Goal: Information Seeking & Learning: Learn about a topic

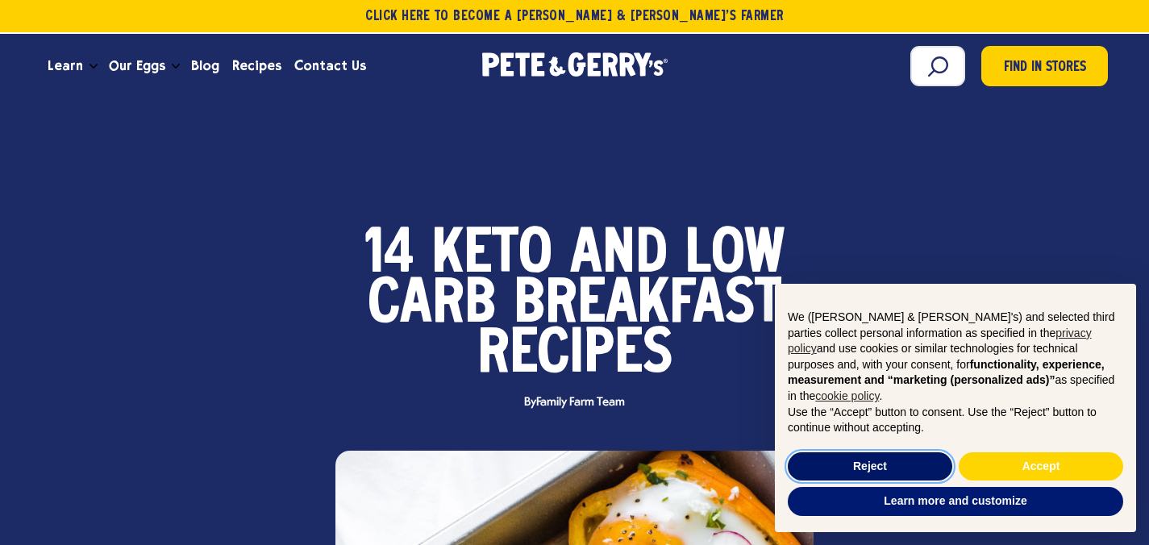
click at [897, 468] on button "Reject" at bounding box center [870, 466] width 165 height 29
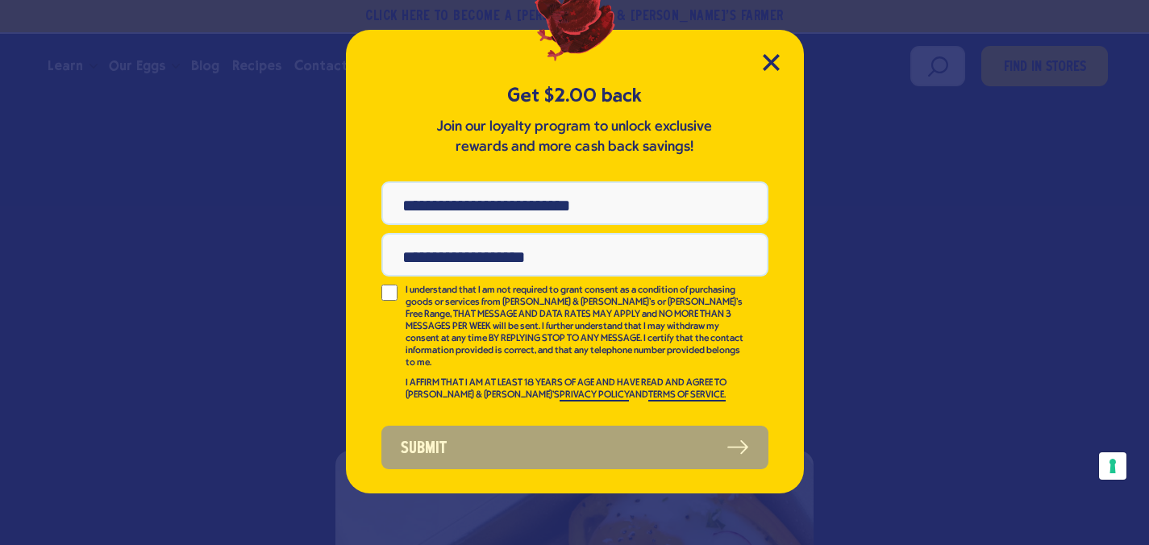
click at [777, 52] on div "Get $2.00 back Join our loyalty program to unlock exclusive rewards and more ca…" at bounding box center [575, 262] width 458 height 464
click at [767, 63] on icon "Close Modal" at bounding box center [771, 62] width 17 height 17
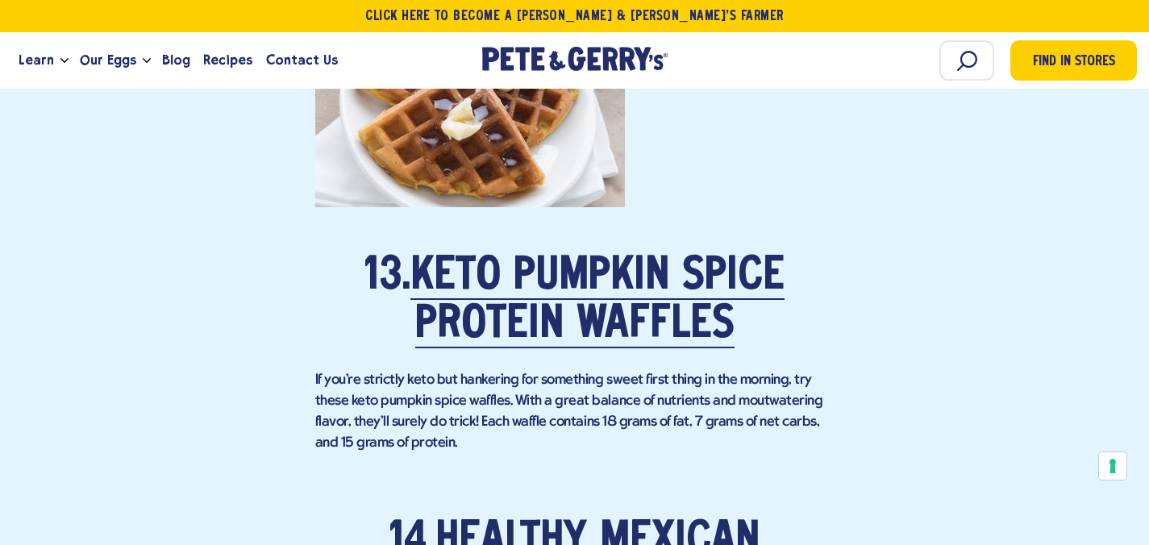
scroll to position [9454, 0]
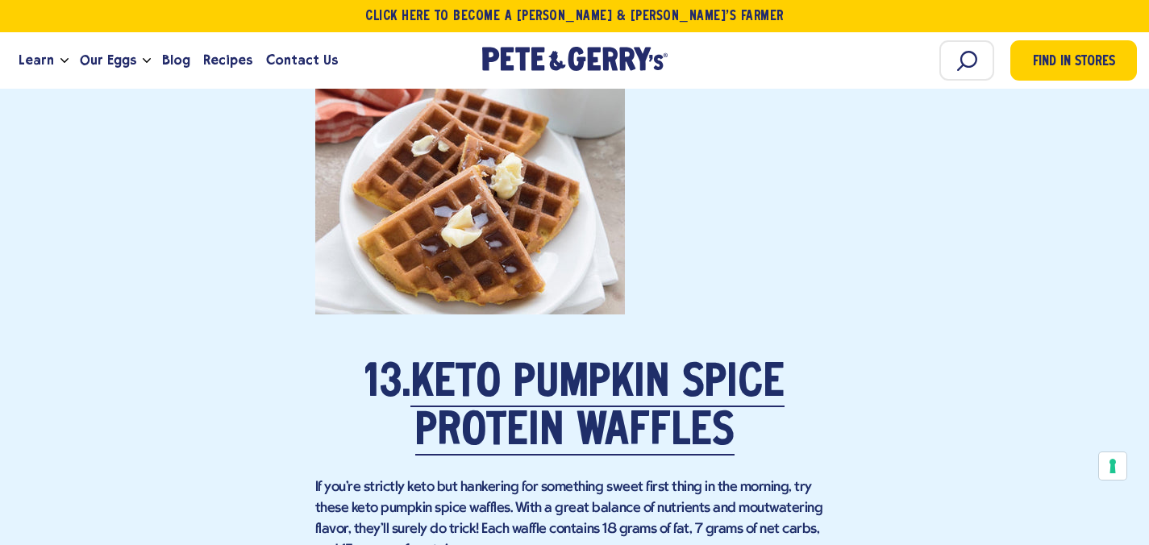
click at [493, 268] on p at bounding box center [574, 120] width 519 height 435
click at [540, 411] on link "Keto Pumpkin Spice Protein Waffles" at bounding box center [597, 409] width 374 height 94
